Goal: Information Seeking & Learning: Learn about a topic

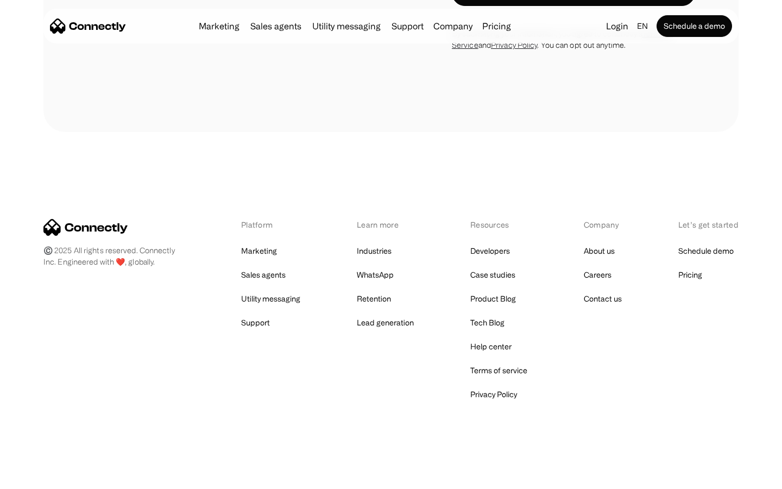
scroll to position [438, 0]
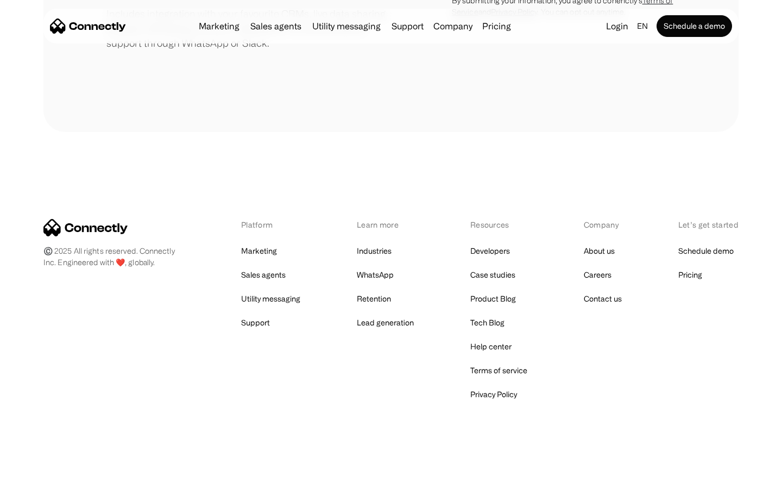
scroll to position [505, 0]
